Goal: Task Accomplishment & Management: Manage account settings

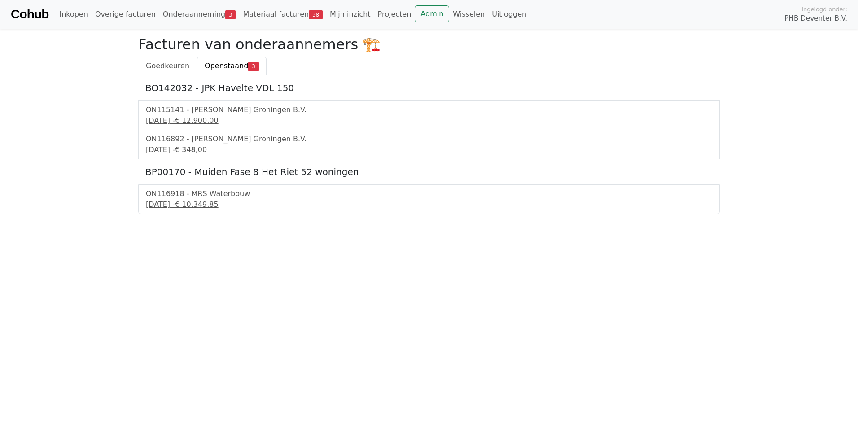
click at [217, 67] on span "Openstaand" at bounding box center [227, 65] width 44 height 9
click at [204, 143] on div "ON116892 - [PERSON_NAME] Groningen B.V." at bounding box center [429, 139] width 566 height 11
click at [207, 147] on span "€ 348,00" at bounding box center [191, 149] width 32 height 9
click at [165, 65] on span "Goedkeuren" at bounding box center [168, 65] width 44 height 9
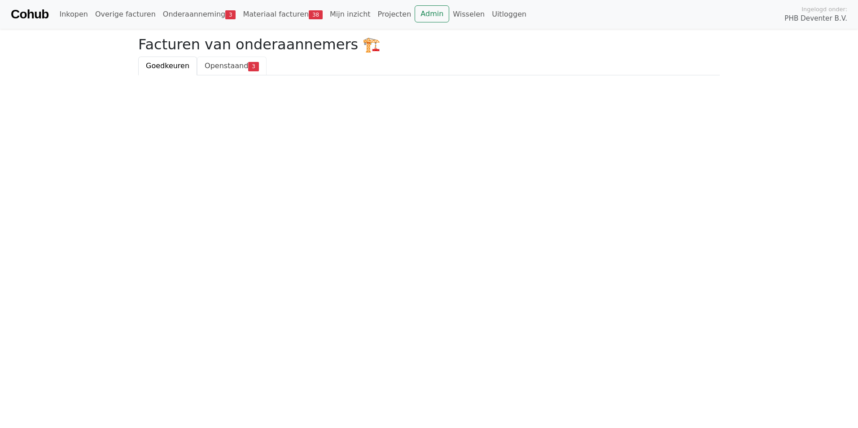
click at [215, 67] on span "Openstaand" at bounding box center [227, 65] width 44 height 9
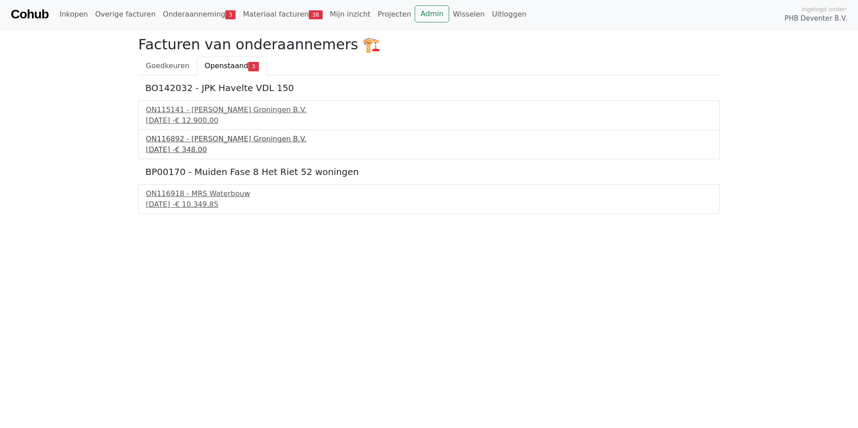
click at [198, 143] on div "ON116892 - [PERSON_NAME] Groningen B.V." at bounding box center [429, 139] width 566 height 11
click at [201, 148] on span "€ 348,00" at bounding box center [191, 149] width 32 height 9
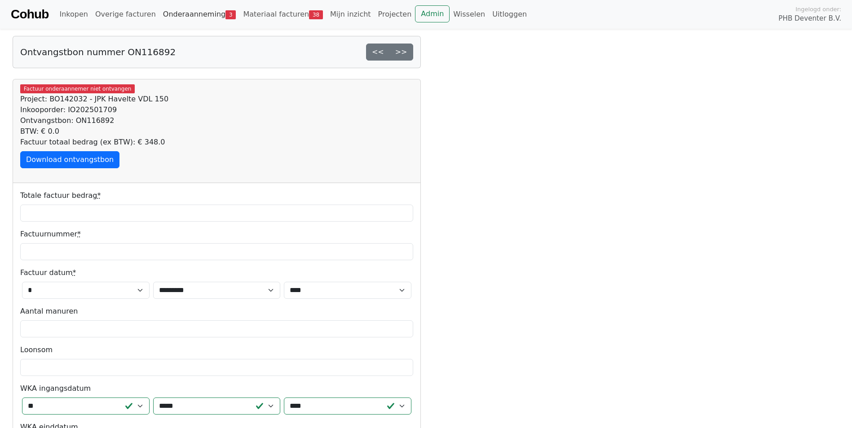
click at [188, 14] on link "Onderaanneming 3" at bounding box center [199, 14] width 80 height 18
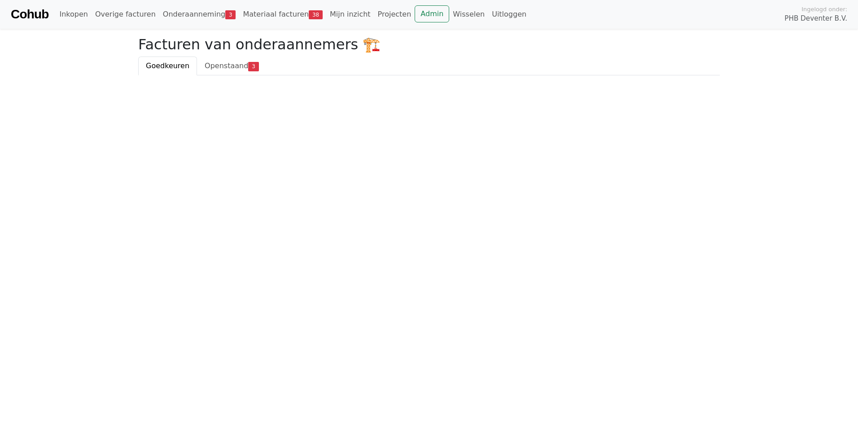
click at [169, 64] on span "Goedkeuren" at bounding box center [168, 65] width 44 height 9
click at [415, 16] on link "Admin" at bounding box center [432, 13] width 35 height 17
click at [186, 11] on link "Onderaanneming 3" at bounding box center [199, 14] width 80 height 18
click at [255, 14] on link "Materiaal facturen 38" at bounding box center [282, 14] width 87 height 18
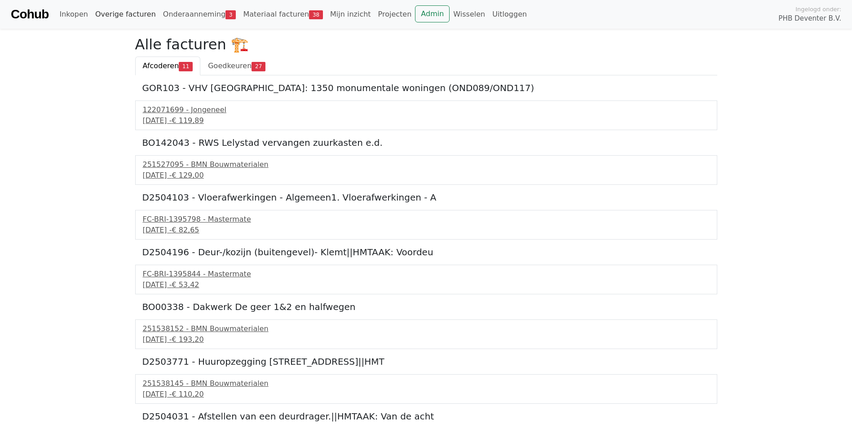
click at [125, 16] on link "Overige facturen" at bounding box center [126, 14] width 68 height 18
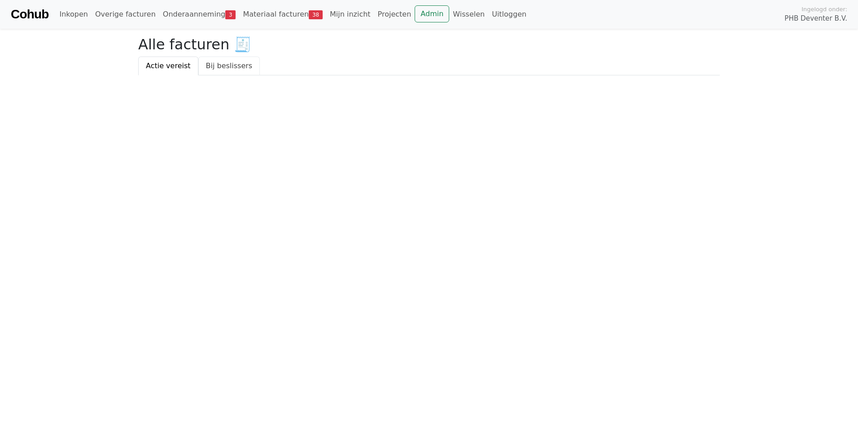
click at [220, 69] on link "Bij beslissers" at bounding box center [229, 66] width 62 height 19
click at [171, 68] on link "Actie vereist" at bounding box center [168, 66] width 60 height 19
click at [245, 16] on link "Materiaal facturen 38" at bounding box center [282, 14] width 87 height 18
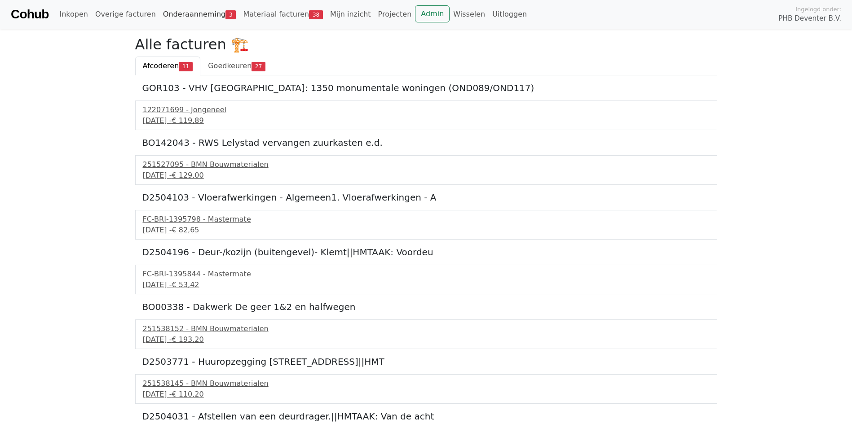
click at [191, 16] on link "Onderaanneming 3" at bounding box center [199, 14] width 80 height 18
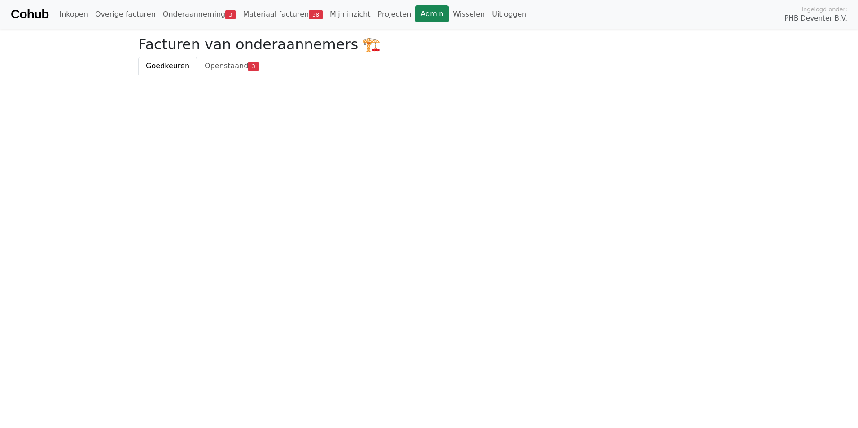
click at [415, 14] on link "Admin" at bounding box center [432, 13] width 35 height 17
